Goal: Find specific page/section: Find specific page/section

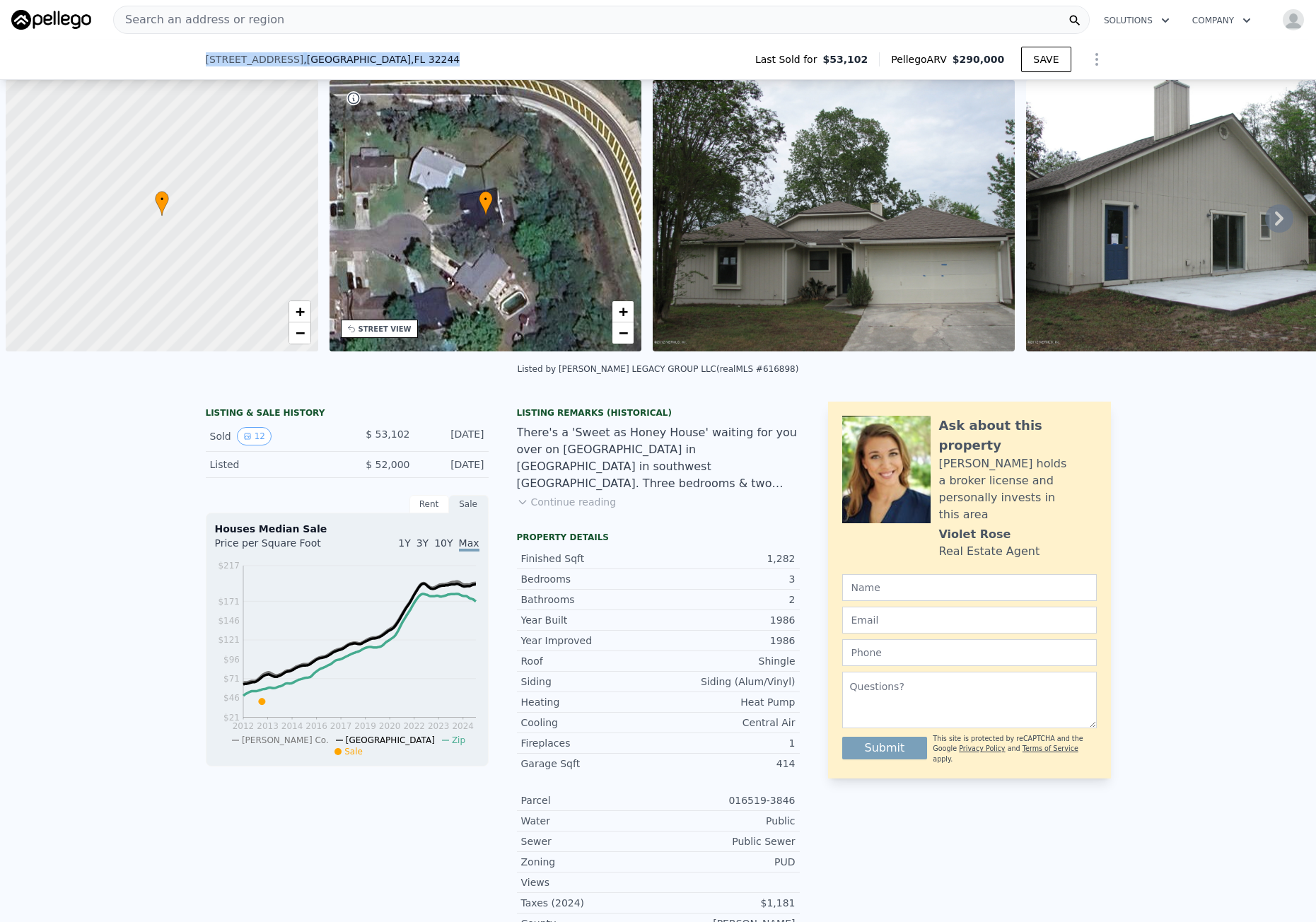
click at [255, 40] on div "8032 Honeysuckle Ln , Jacksonville , FL 32244 Last Sold for $53,102 Pellego ARV…" at bounding box center [658, 60] width 905 height 40
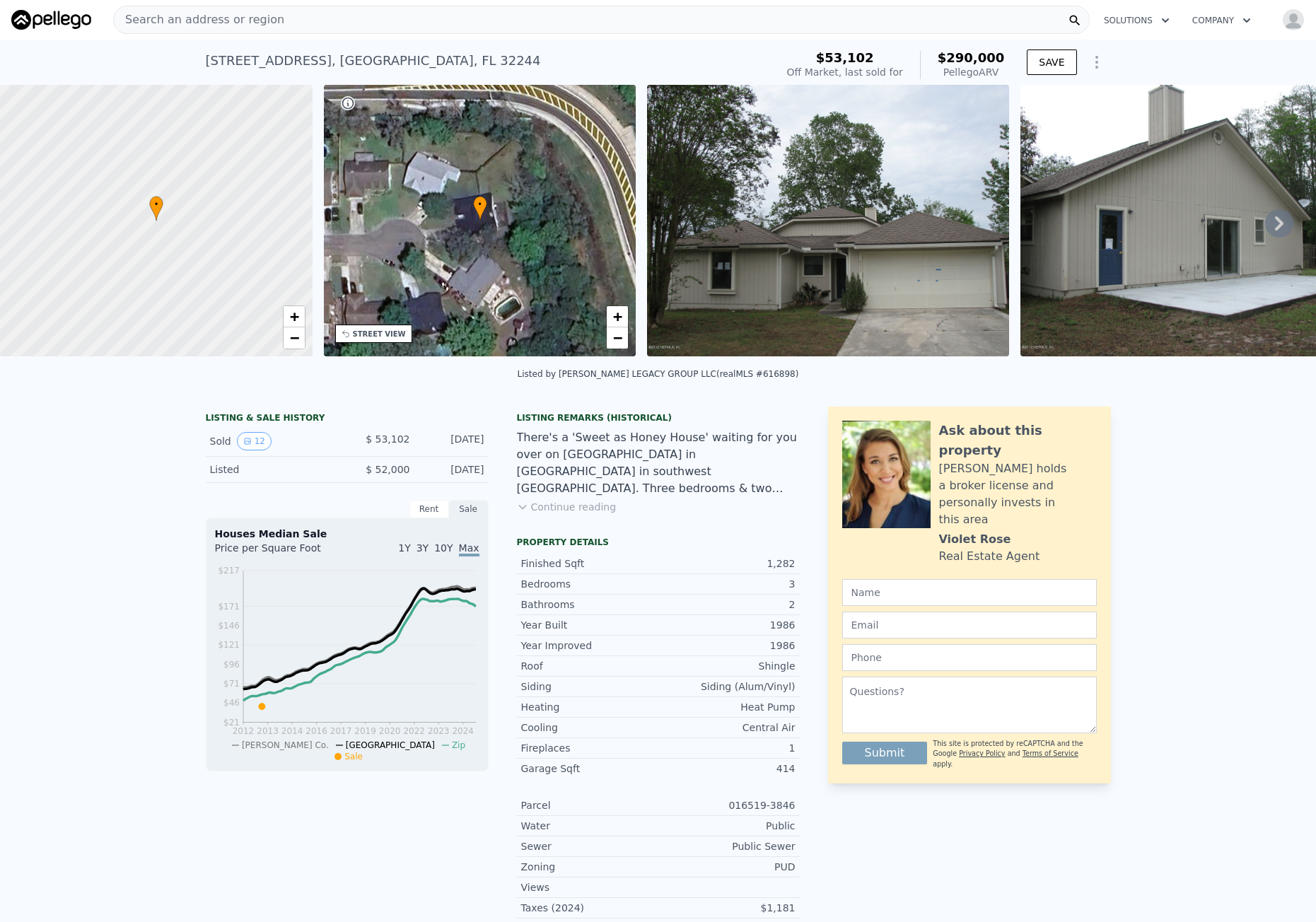
click at [283, 21] on div "Search an address or region" at bounding box center [601, 20] width 976 height 29
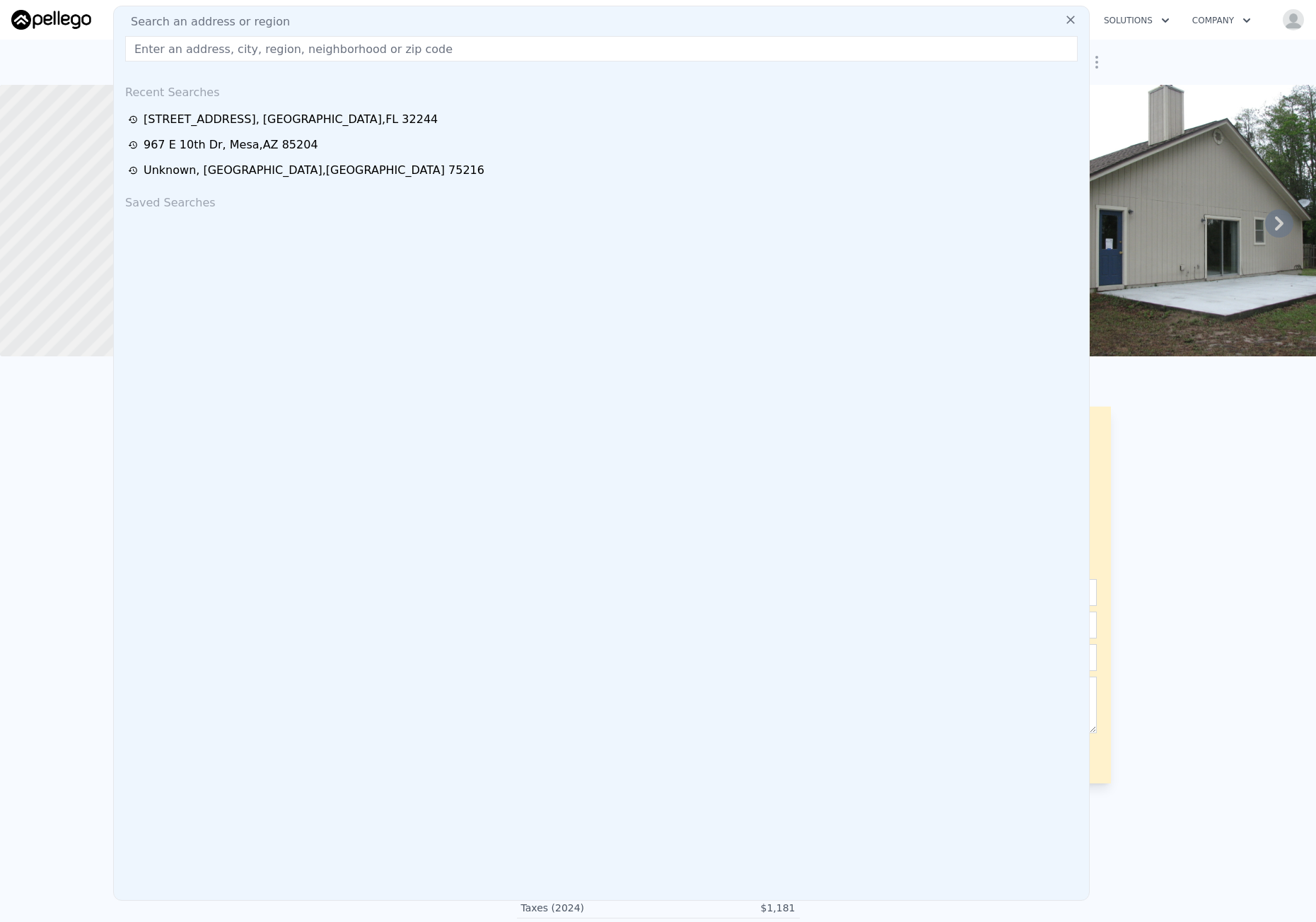
click at [221, 40] on input "text" at bounding box center [601, 49] width 952 height 26
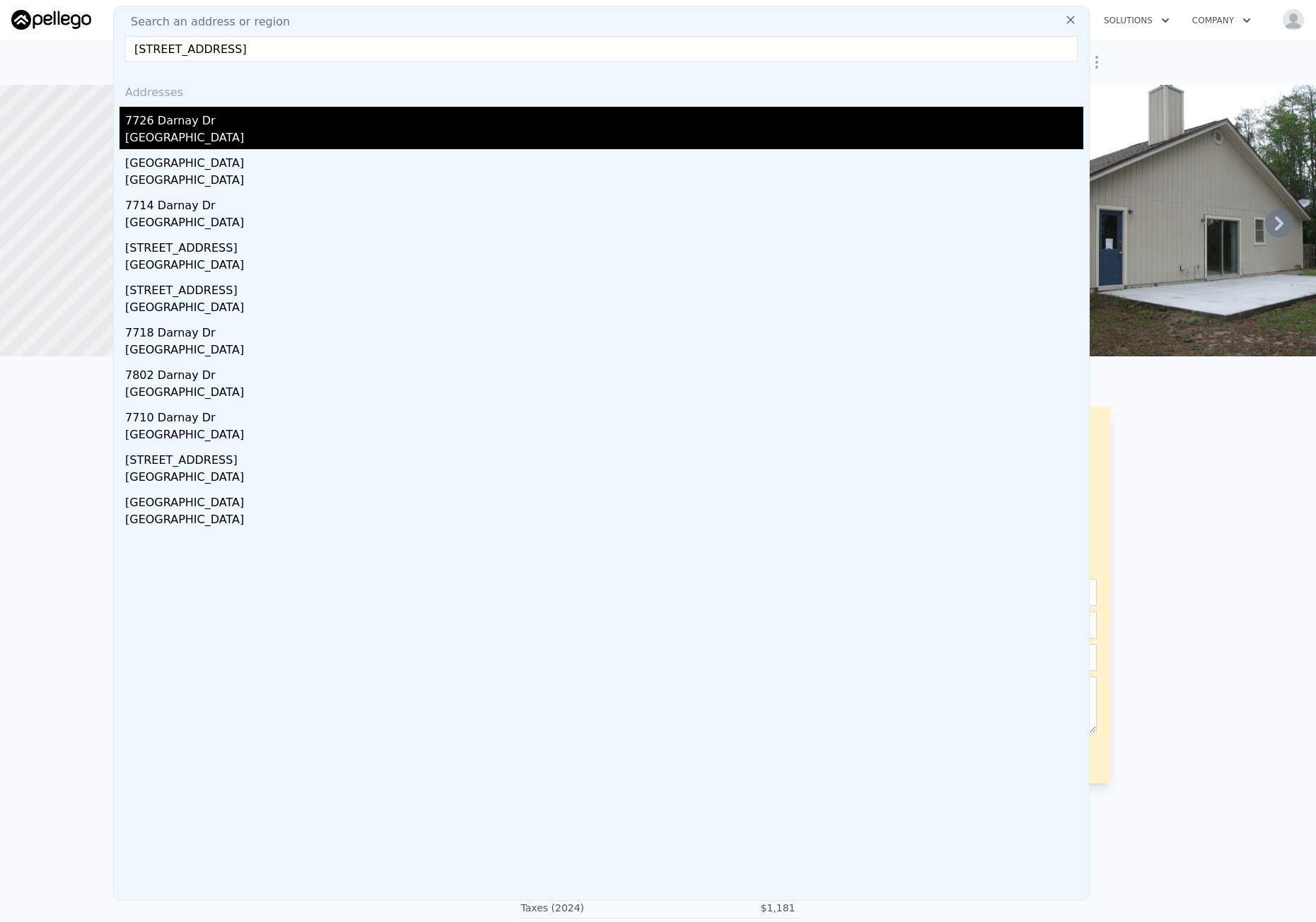
type input "7726 Darnay Dr, Houston, TX 77033"
click at [199, 116] on div "7726 Darnay Dr" at bounding box center [604, 118] width 958 height 23
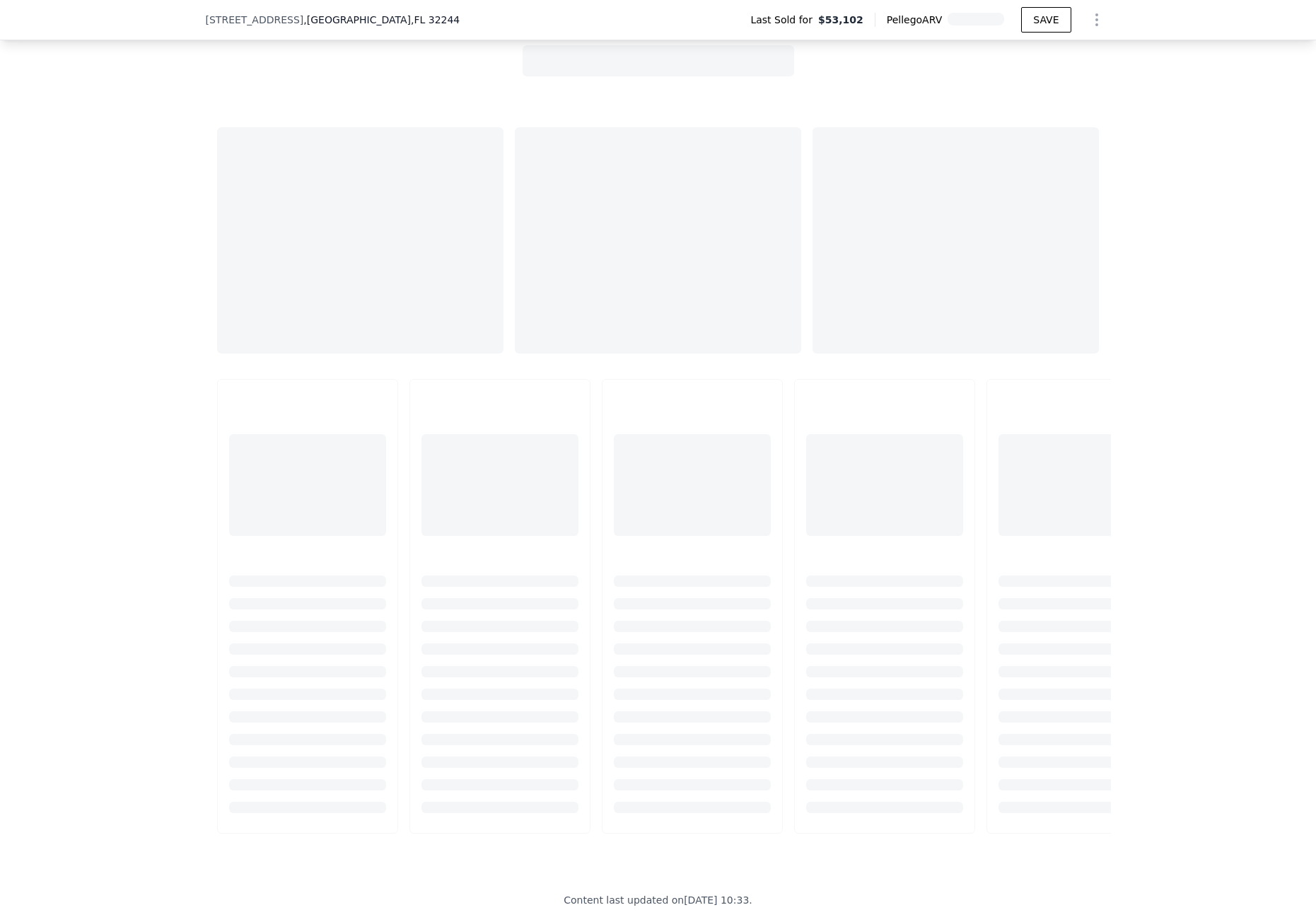
scroll to position [1268, 0]
